Goal: Check status: Check status

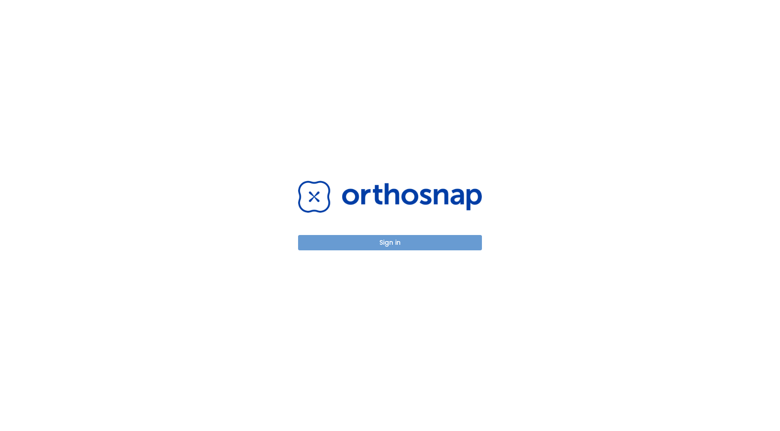
click at [387, 246] on button "Sign in" at bounding box center [390, 242] width 184 height 15
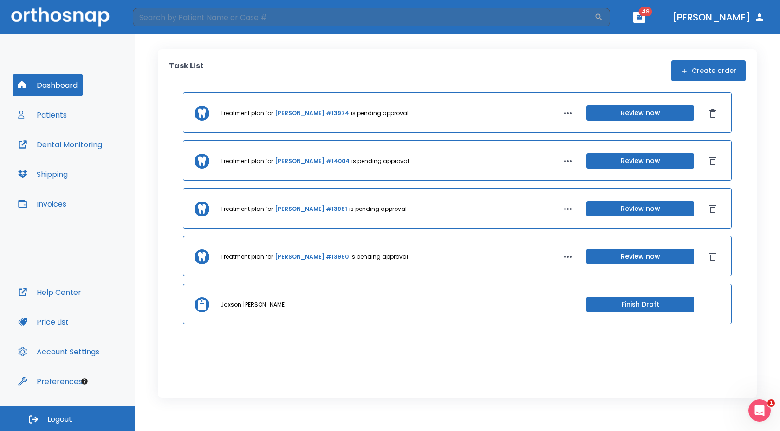
click at [297, 260] on link "Eliese Grella #13960" at bounding box center [312, 256] width 74 height 8
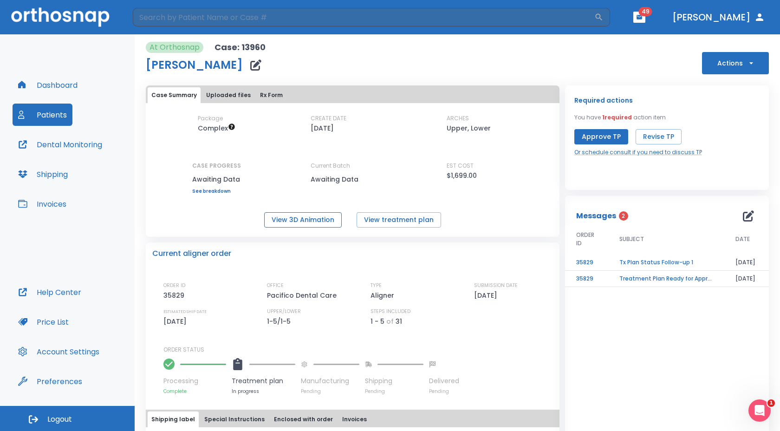
click at [302, 213] on button "View 3D Animation" at bounding box center [302, 219] width 77 height 15
click at [369, 219] on button "View treatment plan" at bounding box center [398, 219] width 84 height 15
click at [294, 214] on button "View 3D Animation" at bounding box center [302, 219] width 77 height 15
